Goal: Information Seeking & Learning: Learn about a topic

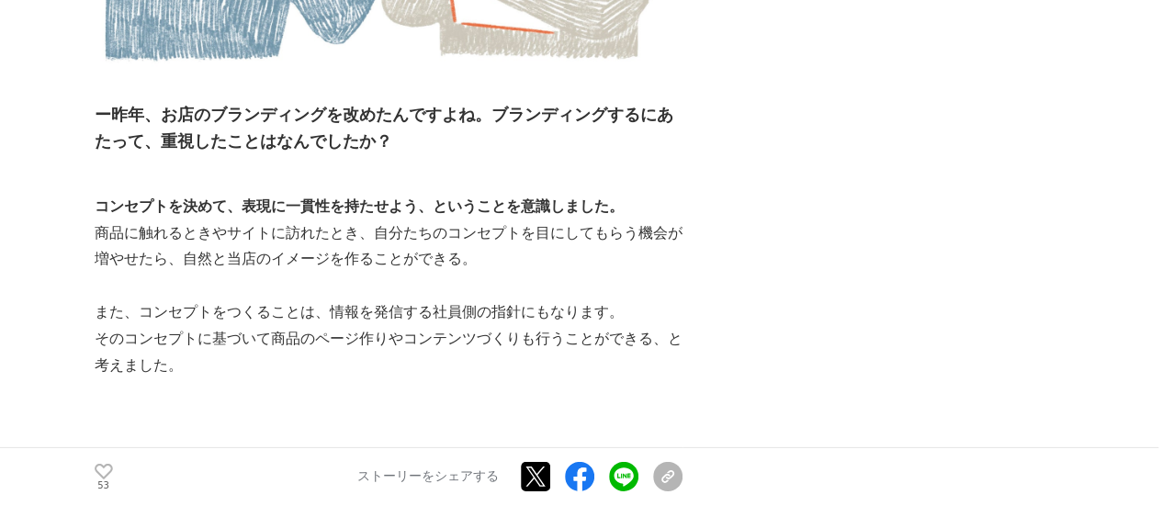
scroll to position [6141, 0]
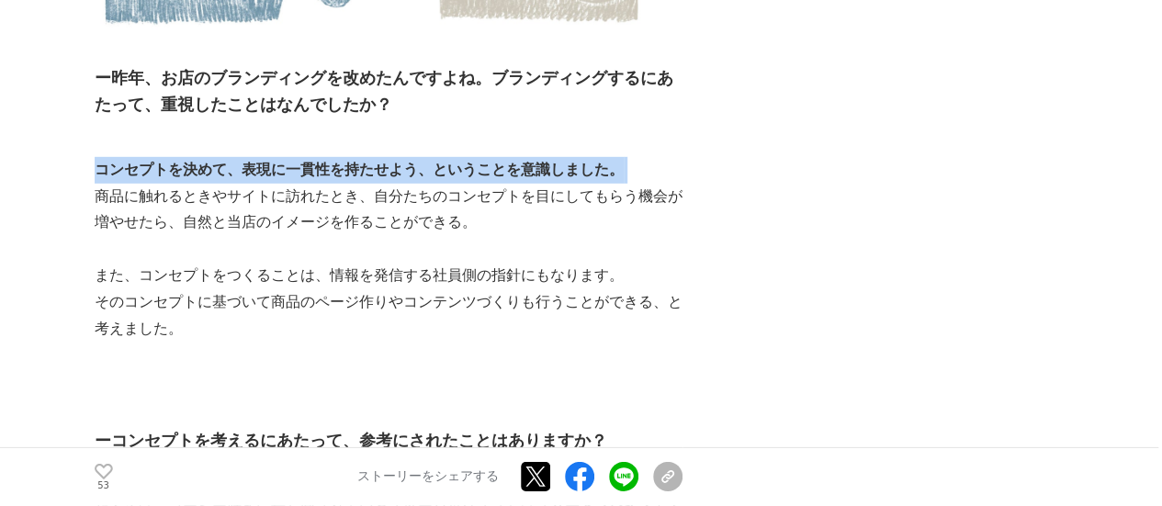
drag, startPoint x: 94, startPoint y: 118, endPoint x: 664, endPoint y: 113, distance: 570.4
click at [664, 157] on p "コンセプトを決めて、表現に一貫性を持たせよう、ということを意識しました。" at bounding box center [389, 170] width 588 height 27
copy p "コンセプトを決めて、表現に一貫性を持たせよう、ということを意識しました。"
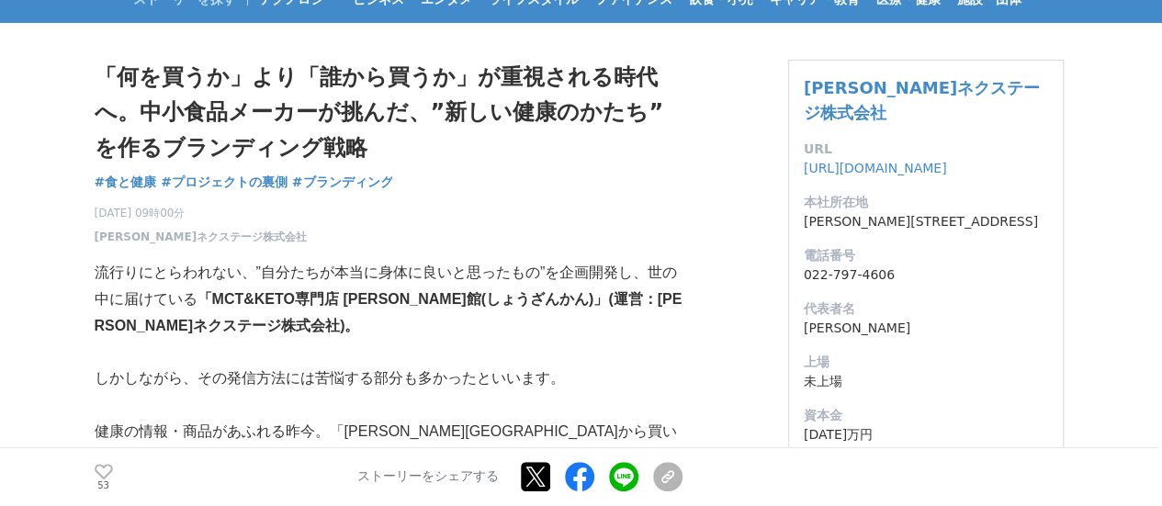
scroll to position [126, 0]
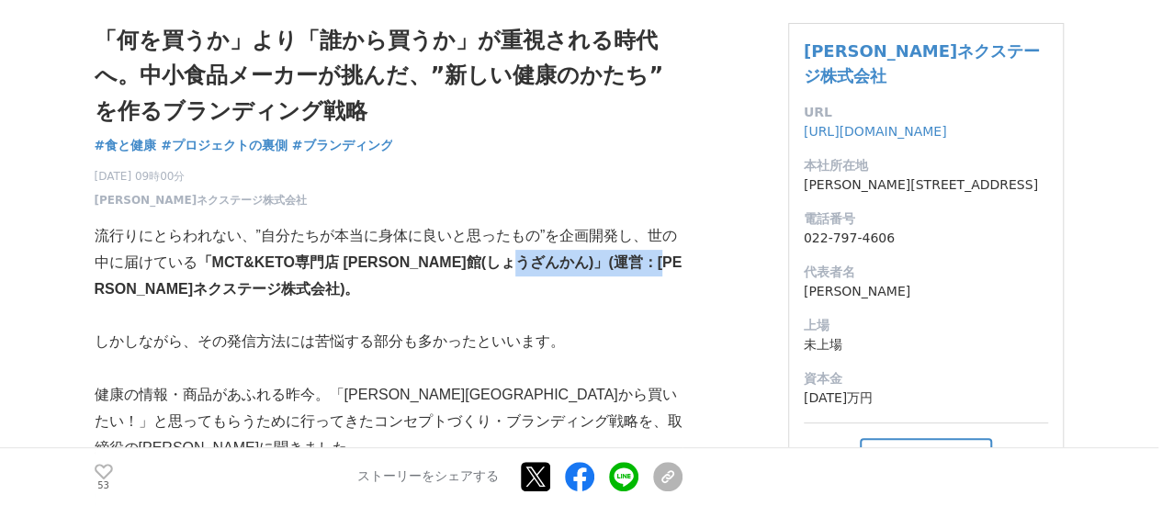
drag, startPoint x: 565, startPoint y: 260, endPoint x: 154, endPoint y: 299, distance: 412.5
click at [154, 297] on strong "「MCT&KETO専門店 [PERSON_NAME]館(しょうざんかん)」(運営：[PERSON_NAME]ネクステージ株式会社)。" at bounding box center [389, 275] width 588 height 42
copy strong "[PERSON_NAME]ネクステージ株式会社"
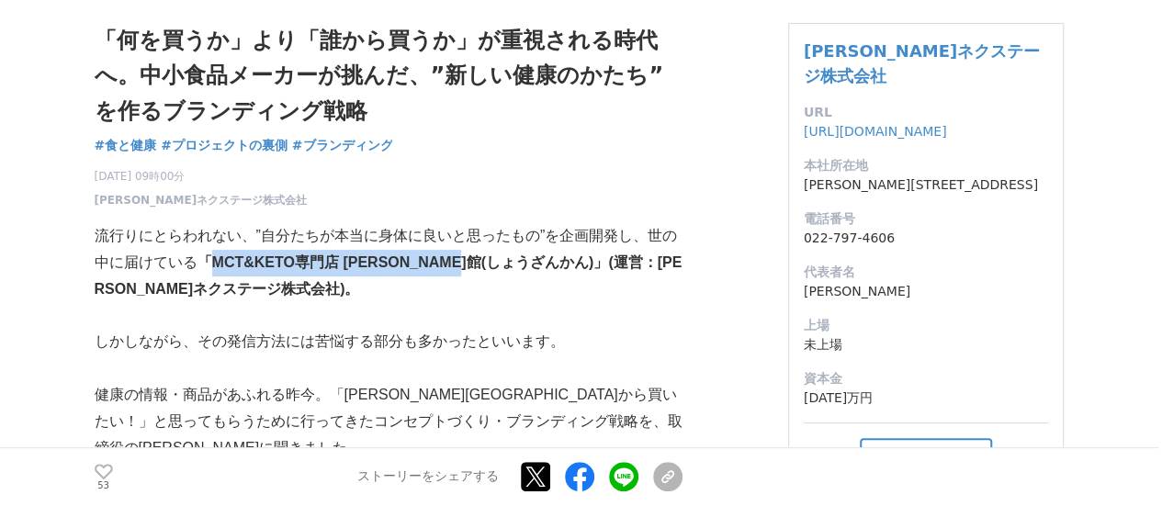
drag, startPoint x: 208, startPoint y: 263, endPoint x: 495, endPoint y: 263, distance: 287.5
click at [495, 263] on strong "「MCT&KETO専門店 [PERSON_NAME]館(しょうざんかん)」(運営：[PERSON_NAME]ネクステージ株式会社)。" at bounding box center [389, 275] width 588 height 42
copy strong "MCT&KETO専門店 [PERSON_NAME]館(しょうざんかん)"
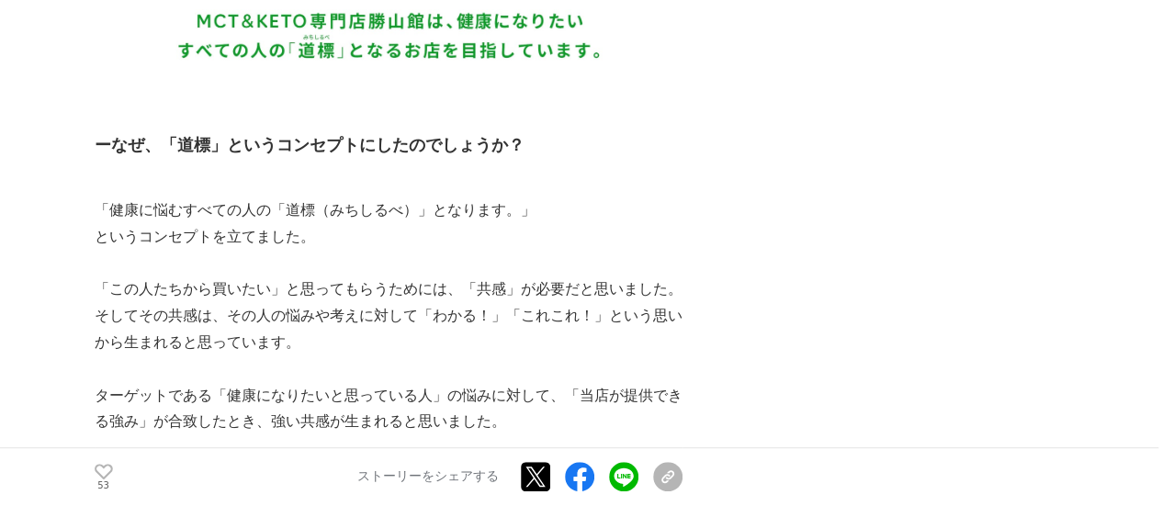
scroll to position [7355, 0]
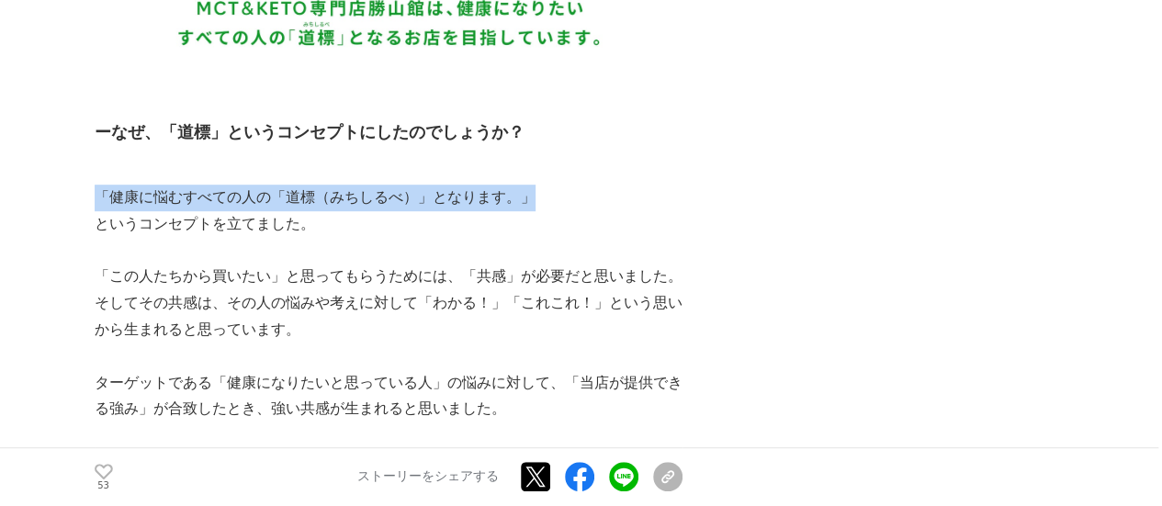
drag, startPoint x: 100, startPoint y: 146, endPoint x: 547, endPoint y: 137, distance: 447.4
click at [547, 185] on p "「健康に悩むすべての人の「道標（みちしるべ）」となります。」" at bounding box center [389, 198] width 588 height 27
copy p "「健康に悩むすべての人の「道標（みちしるべ）」となります。」"
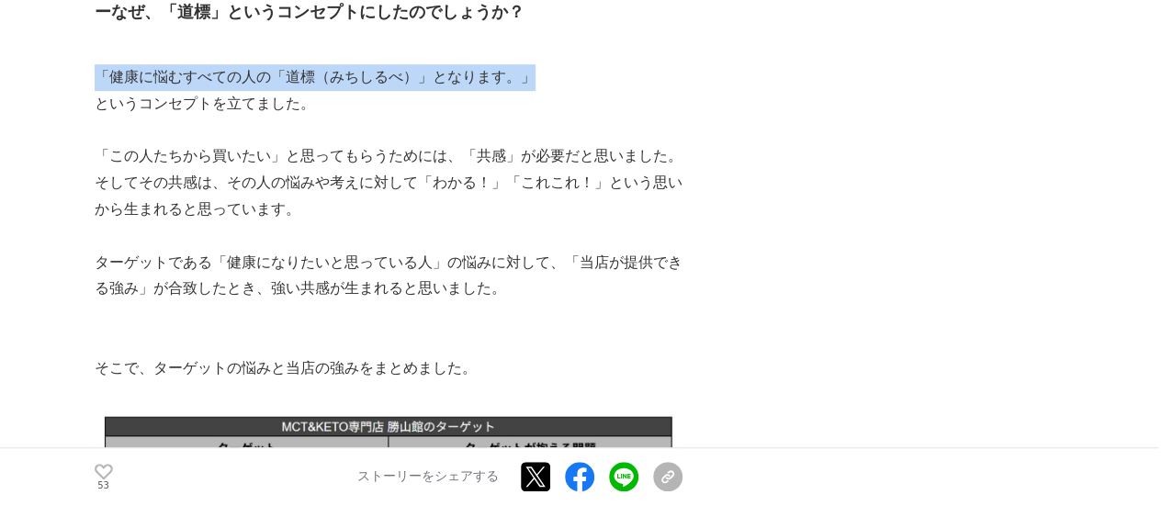
scroll to position [7464, 0]
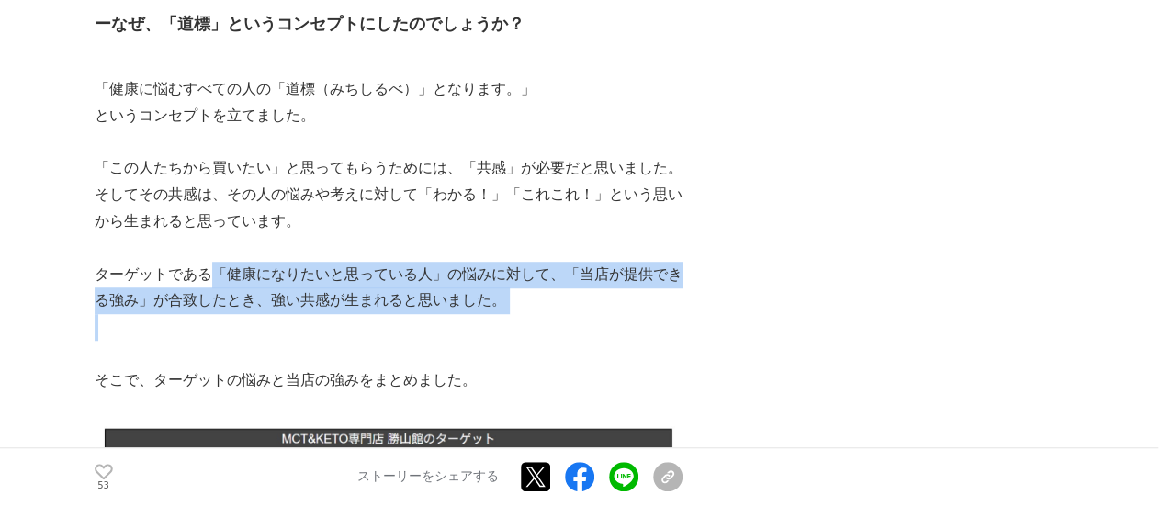
drag, startPoint x: 219, startPoint y: 220, endPoint x: 522, endPoint y: 268, distance: 307.0
click at [522, 268] on div "流行りにとらわれない、”自分たちが本当に身体に良いと思ったもの”を企画開発し、世の中に届けている 「MCT&KETO専門店 [PERSON_NAME]館(しょ…" at bounding box center [389, 62] width 588 height 14390
copy p "「健康になりたいと思っている人」の悩みに対して、「当店が提供できる強み」が合致したとき、強い共感が生まれると思いました。"
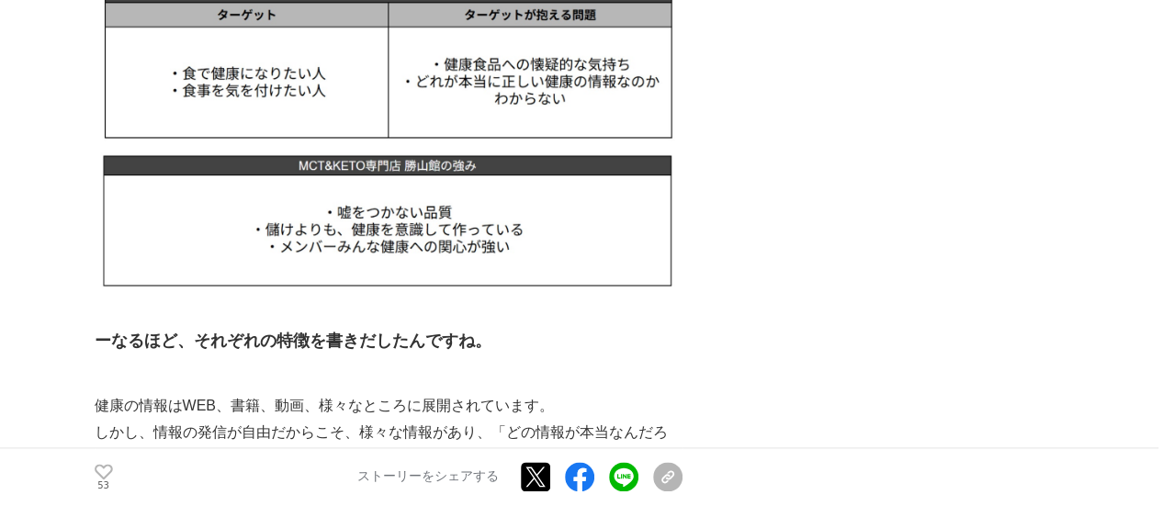
scroll to position [8138, 0]
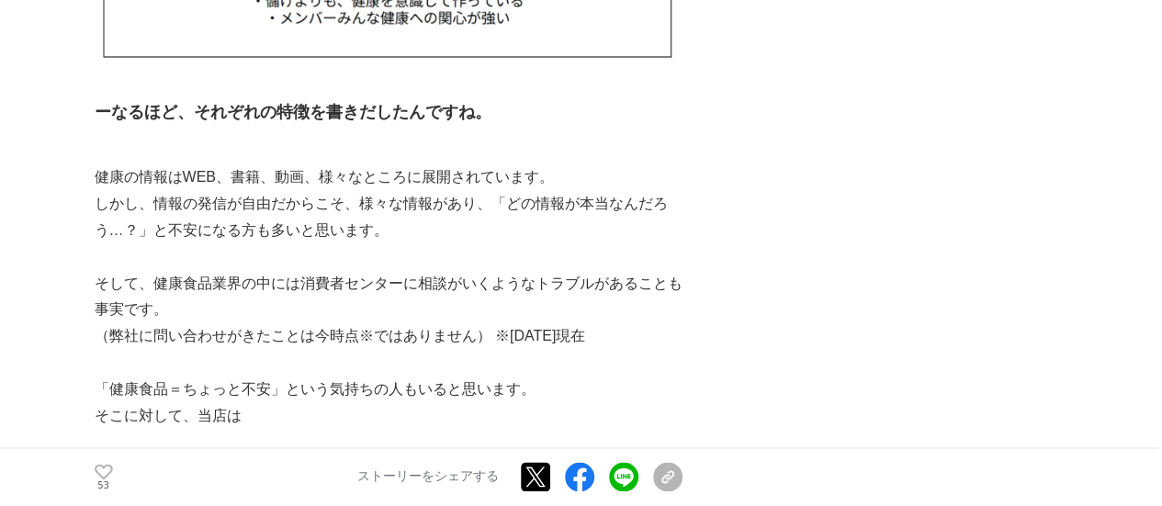
drag, startPoint x: 522, startPoint y: 268, endPoint x: 388, endPoint y: 247, distance: 135.8
click at [388, 271] on p "そして、健康食品業界の中には消費者センターに相談がいくようなトラブルがあることも事実です。" at bounding box center [389, 297] width 588 height 53
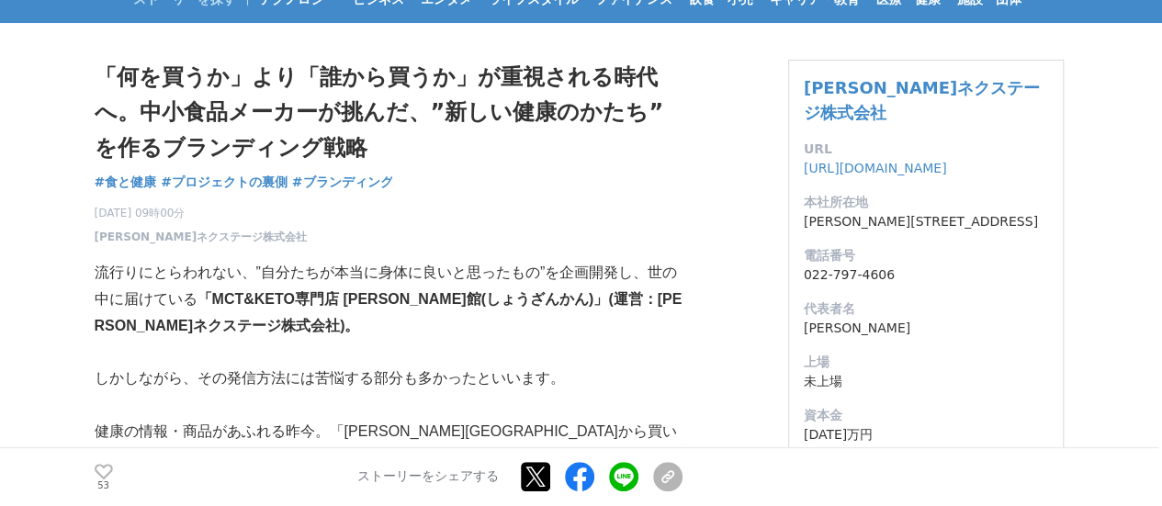
scroll to position [0, 0]
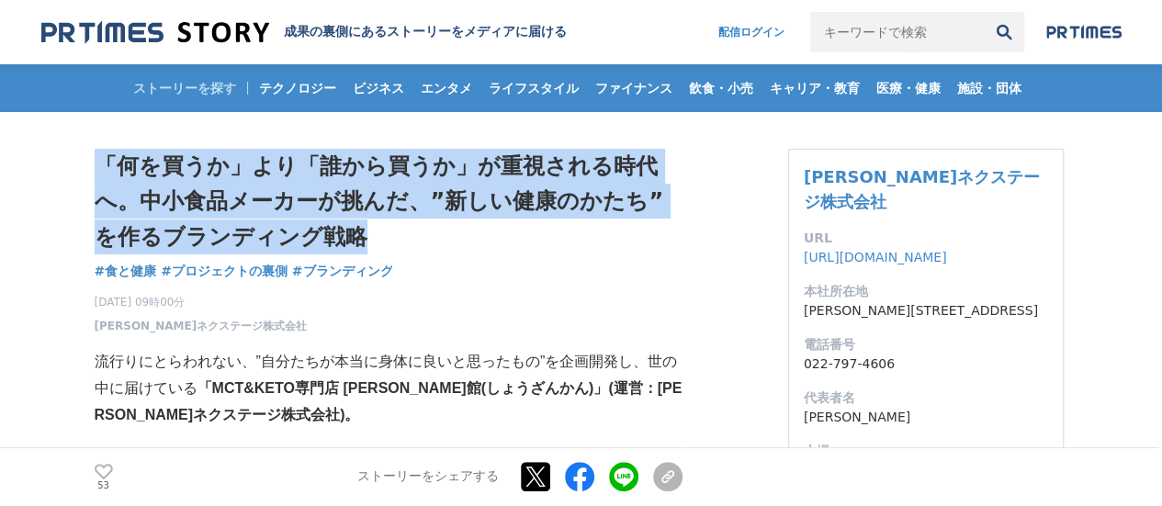
drag, startPoint x: 346, startPoint y: 233, endPoint x: 100, endPoint y: 173, distance: 253.5
click at [100, 173] on h1 "「何を買うか」より「誰から買うか」が重視される時代へ。中小食品メーカーが挑んだ、”新しい健康のかたち”を作るブランディング戦略" at bounding box center [389, 202] width 588 height 106
copy h1 "「何を買うか」より「誰から買うか」が重視される時代へ。中小食品メーカーが挑んだ、”新しい健康のかたち”を作るブランディング戦略"
